Goal: Task Accomplishment & Management: Use online tool/utility

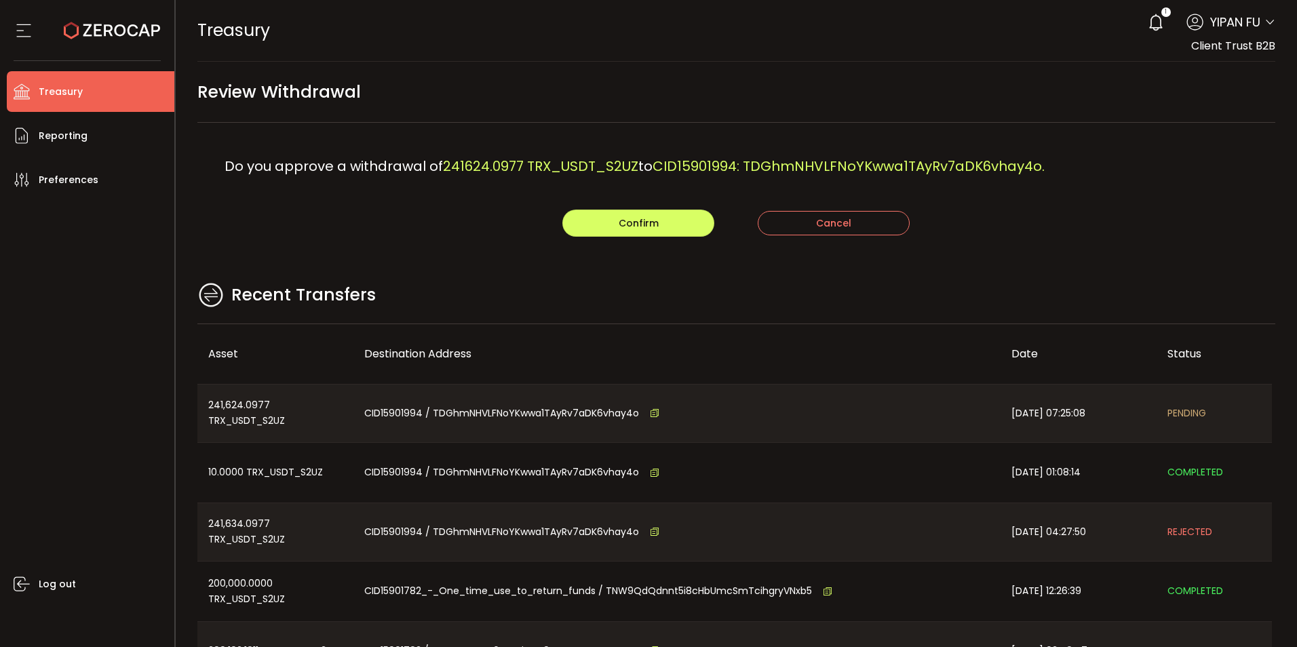
click at [1079, 240] on main "Review Withdrawal Do you approve a withdrawal of 241624.0977 TRX_USDT_S2UZ to C…" at bounding box center [737, 391] width 1122 height 659
click at [101, 138] on li "Reporting" at bounding box center [91, 135] width 168 height 41
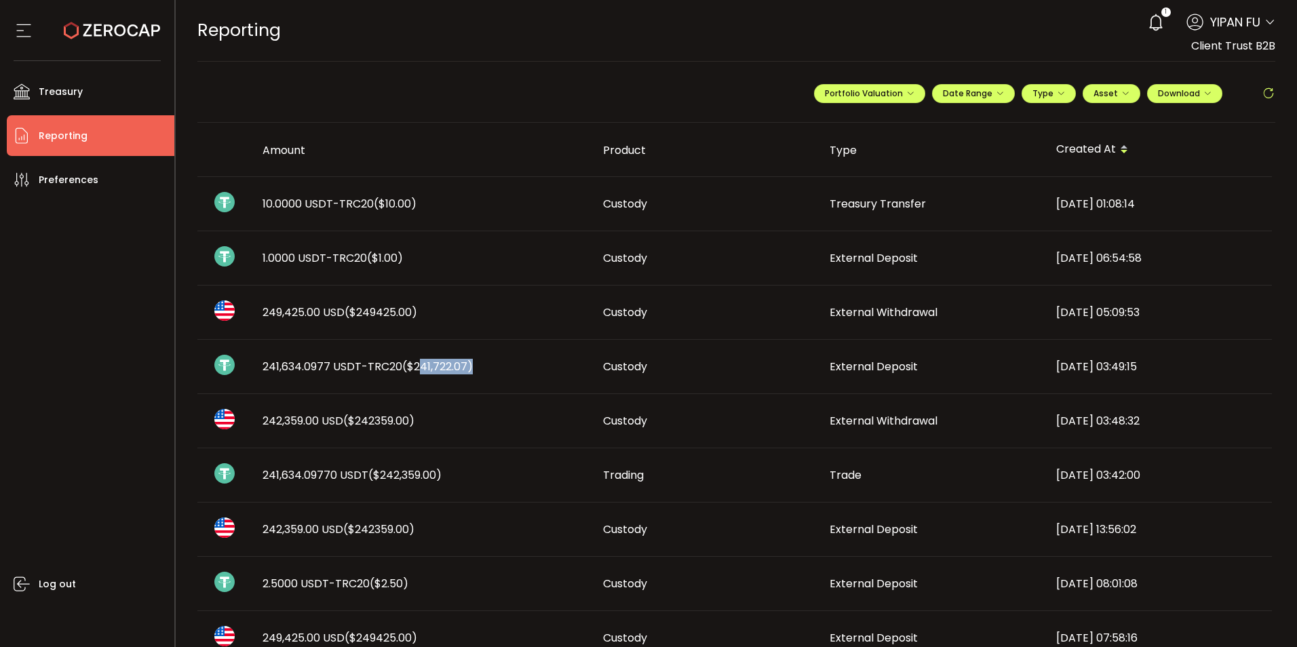
drag, startPoint x: 413, startPoint y: 366, endPoint x: 463, endPoint y: 366, distance: 50.9
click at [463, 366] on span "($241,722.07)" at bounding box center [437, 367] width 71 height 16
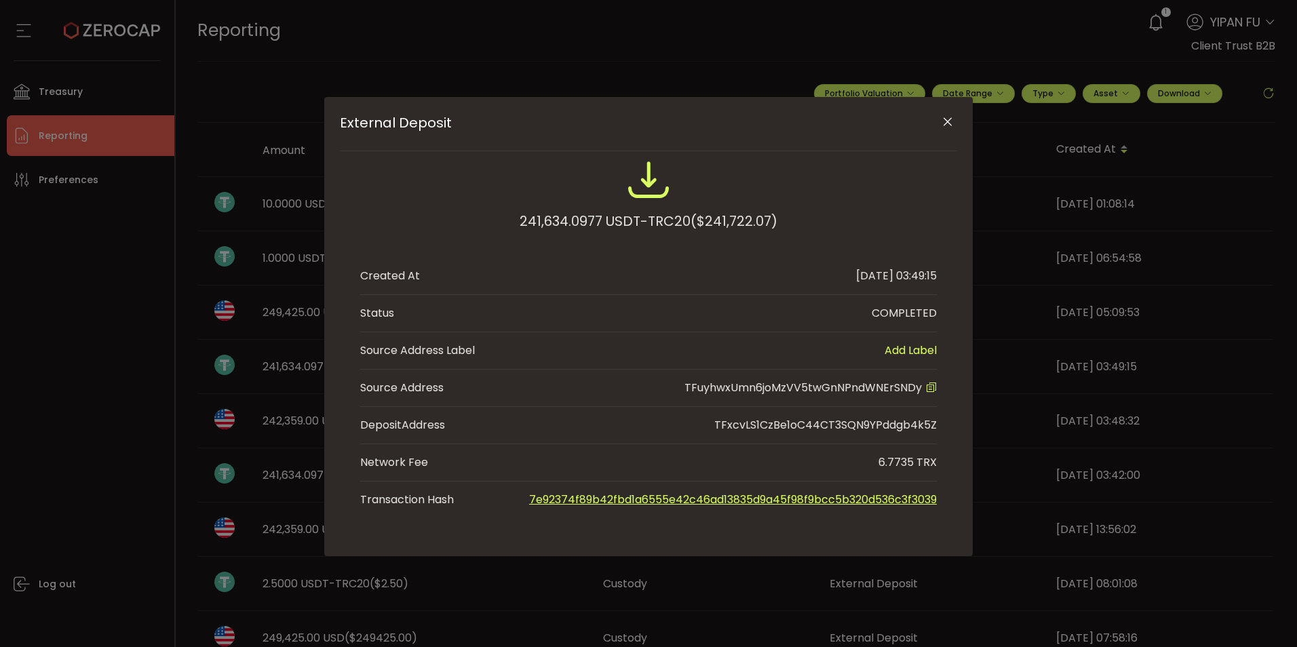
drag, startPoint x: 950, startPoint y: 123, endPoint x: 828, endPoint y: 155, distance: 126.2
click at [949, 123] on icon "Close" at bounding box center [948, 122] width 14 height 14
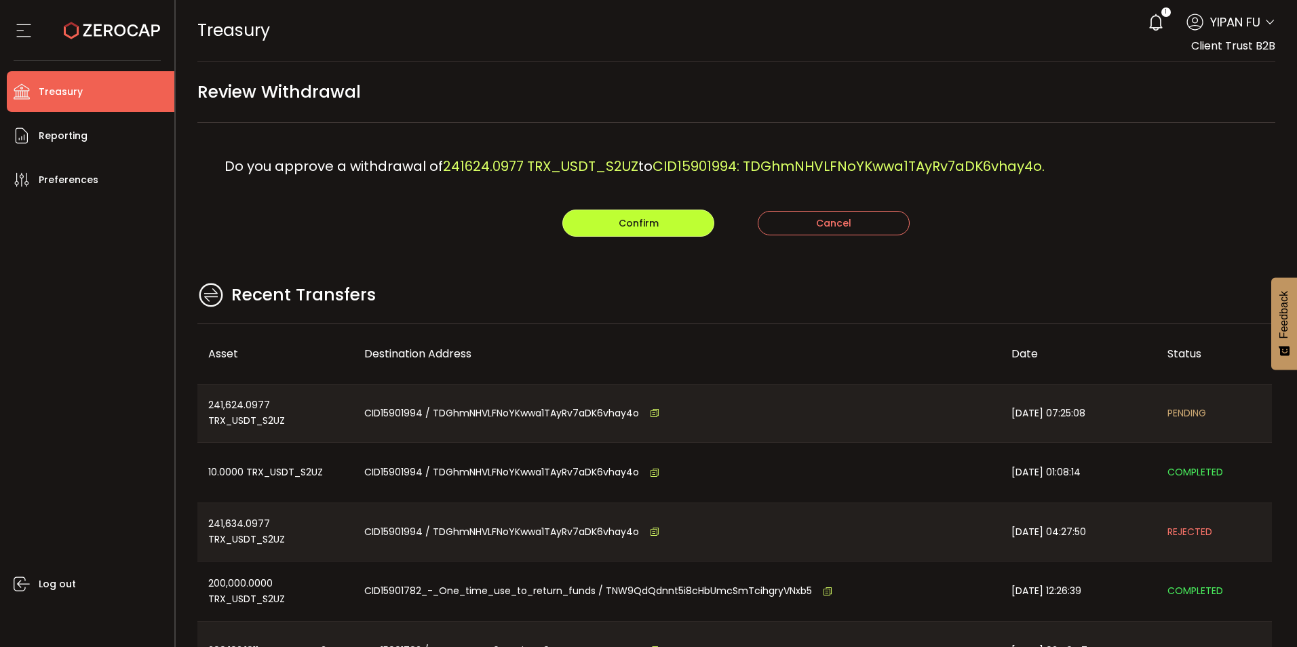
click at [666, 226] on button "Confirm" at bounding box center [638, 223] width 152 height 27
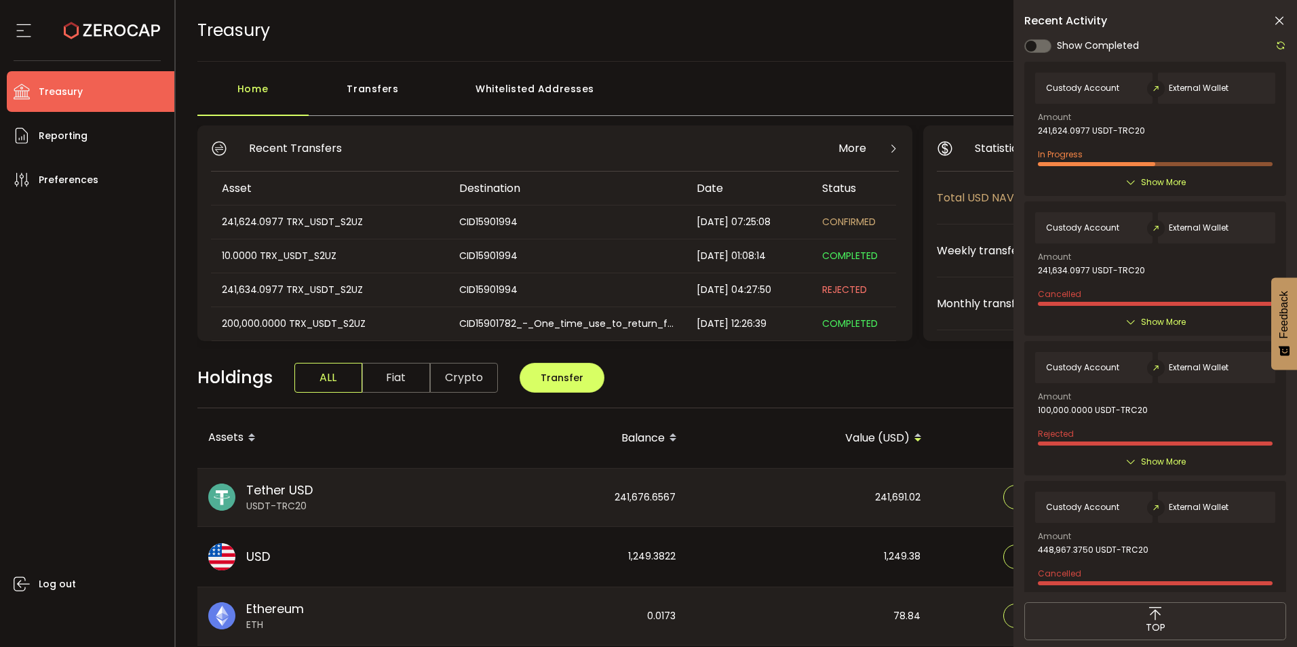
click at [888, 382] on div "Holdings ALL Fiat Crypto Transfer" at bounding box center [736, 385] width 1079 height 47
click at [1282, 22] on icon at bounding box center [1280, 21] width 14 height 14
